Goal: Information Seeking & Learning: Learn about a topic

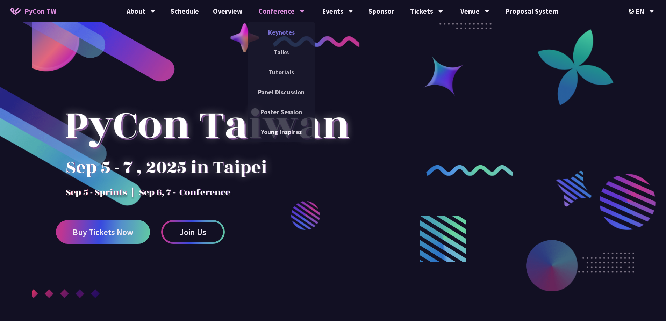
click at [287, 29] on link "Keynotes" at bounding box center [281, 32] width 67 height 16
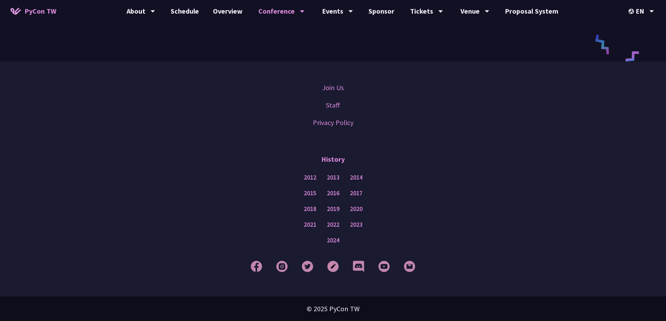
scroll to position [1215, 0]
click at [218, 13] on link "Overview" at bounding box center [228, 11] width 44 height 22
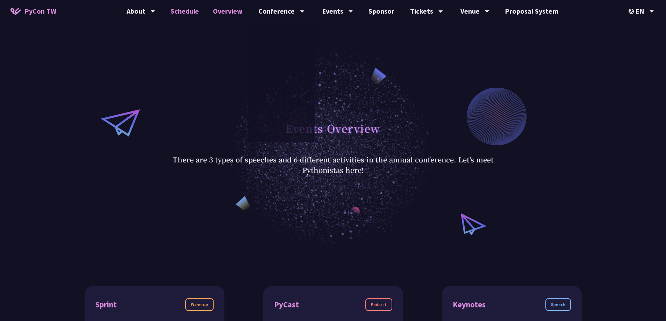
click at [194, 9] on link "Schedule" at bounding box center [185, 11] width 42 height 22
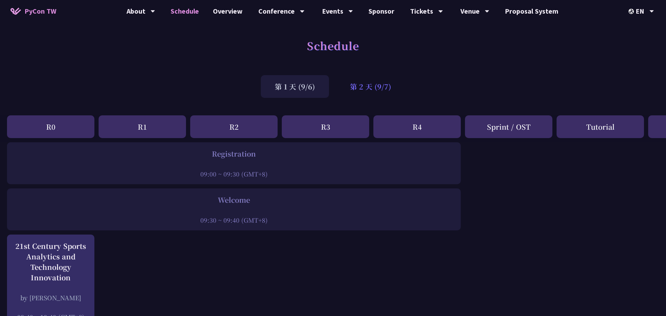
click at [384, 90] on div "第 2 天 (9/7)" at bounding box center [370, 86] width 69 height 23
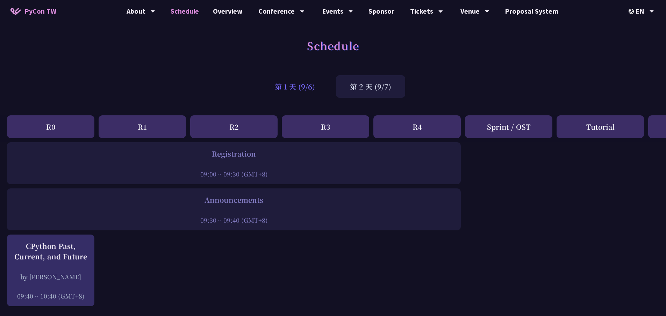
click at [321, 88] on div "第 1 天 (9/6)" at bounding box center [295, 86] width 68 height 23
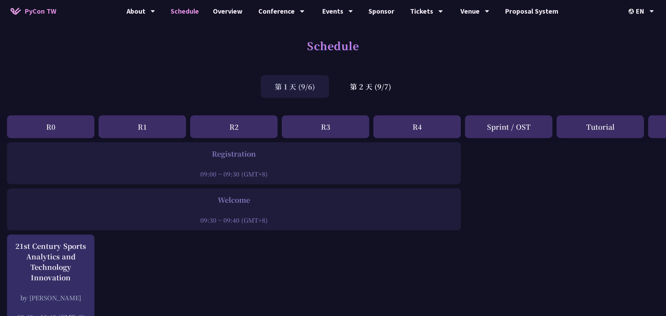
click at [160, 123] on div "R1" at bounding box center [142, 126] width 87 height 23
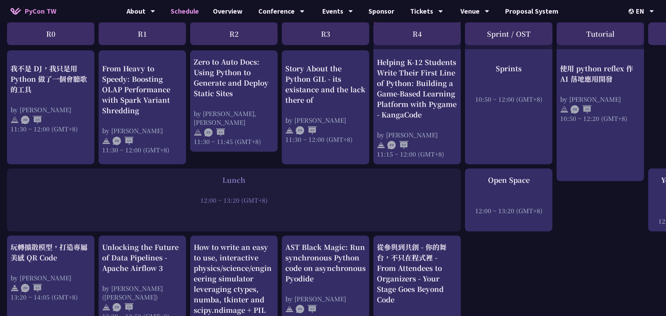
scroll to position [420, 0]
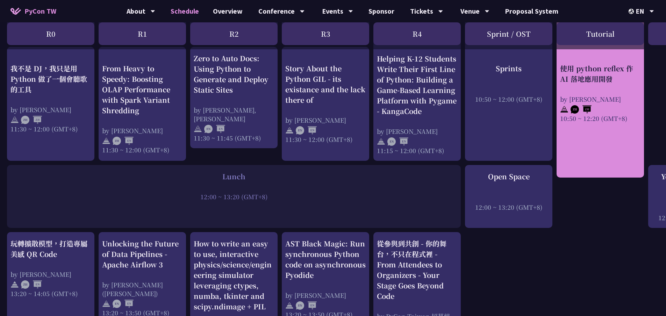
click at [585, 130] on link "使用 python reflex 作 AI 落地應用開發 by [PERSON_NAME] 10:50 ~ 12:20 (GMT+8)" at bounding box center [600, 49] width 80 height 245
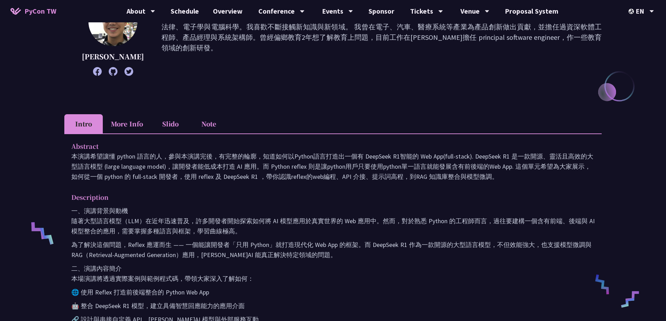
scroll to position [105, 0]
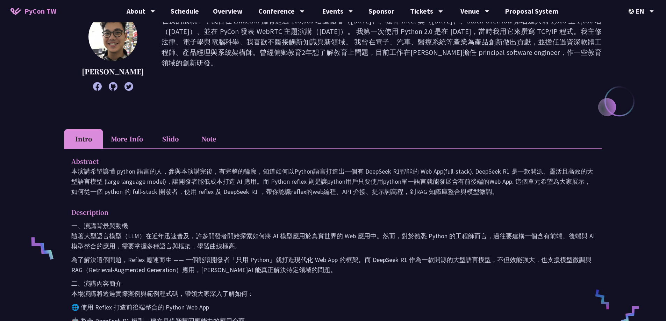
click at [132, 141] on li "More Info" at bounding box center [127, 138] width 48 height 19
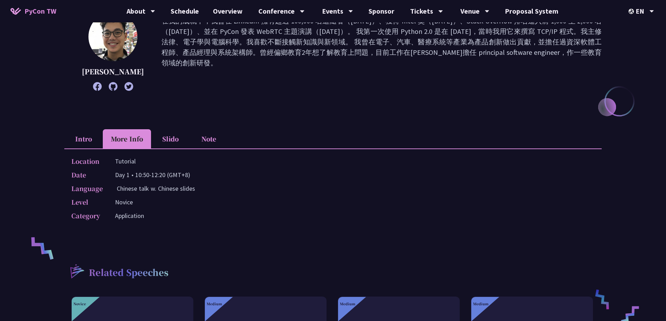
click at [167, 141] on li "Slido" at bounding box center [170, 138] width 38 height 19
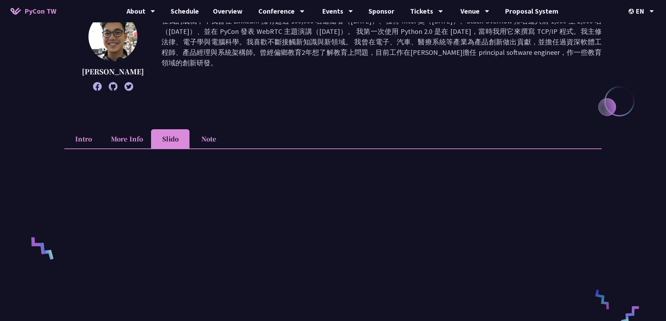
click at [205, 136] on li "Note" at bounding box center [208, 138] width 38 height 19
drag, startPoint x: 171, startPoint y: 142, endPoint x: 168, endPoint y: 144, distance: 3.7
click at [170, 142] on li "Slido" at bounding box center [170, 138] width 38 height 19
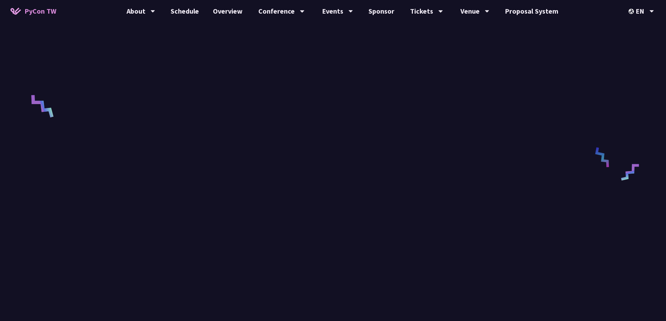
scroll to position [245, 0]
click at [609, 153] on div "使用 python reflex 作 AI 落地應用開發 [PERSON_NAME] 在我的成就中，我曾在 LinkedIn 擁有超過 100,000 名追隨…" at bounding box center [333, 154] width 666 height 799
drag, startPoint x: 47, startPoint y: 114, endPoint x: 79, endPoint y: 118, distance: 32.4
click at [48, 113] on div "使用 python reflex 作 AI 落地應用開發 [PERSON_NAME] 在我的成就中，我曾在 LinkedIn 擁有超過 100,000 名追隨…" at bounding box center [333, 154] width 666 height 799
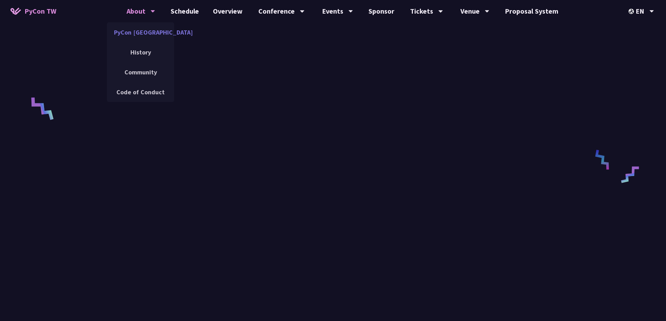
drag, startPoint x: 142, startPoint y: 30, endPoint x: 135, endPoint y: 35, distance: 7.8
click at [142, 30] on link "PyCon [GEOGRAPHIC_DATA]" at bounding box center [140, 32] width 67 height 16
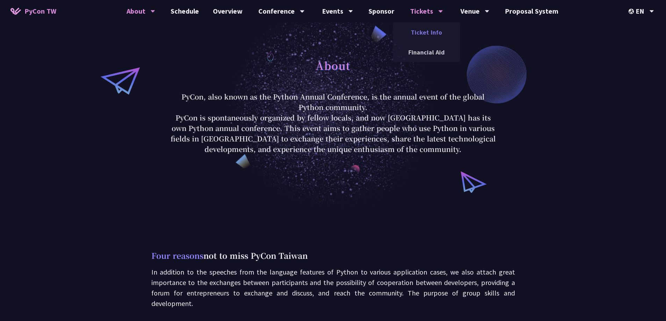
click at [424, 30] on link "Ticket Info" at bounding box center [426, 32] width 67 height 16
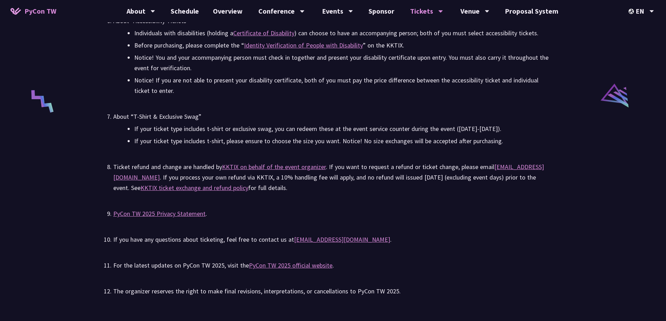
scroll to position [1363, 0]
